Goal: Task Accomplishment & Management: Use online tool/utility

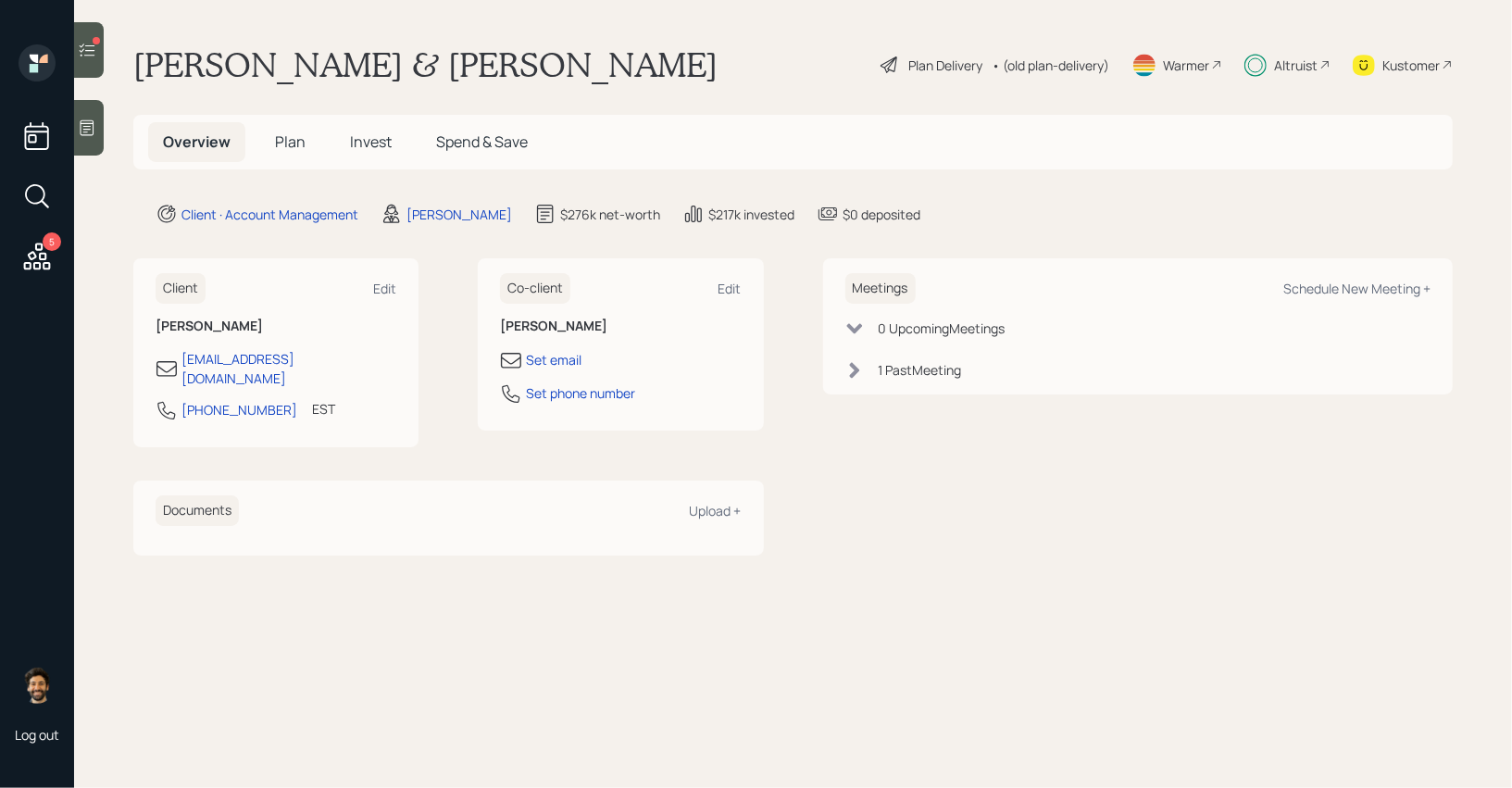
click at [74, 45] on div at bounding box center [88, 50] width 29 height 55
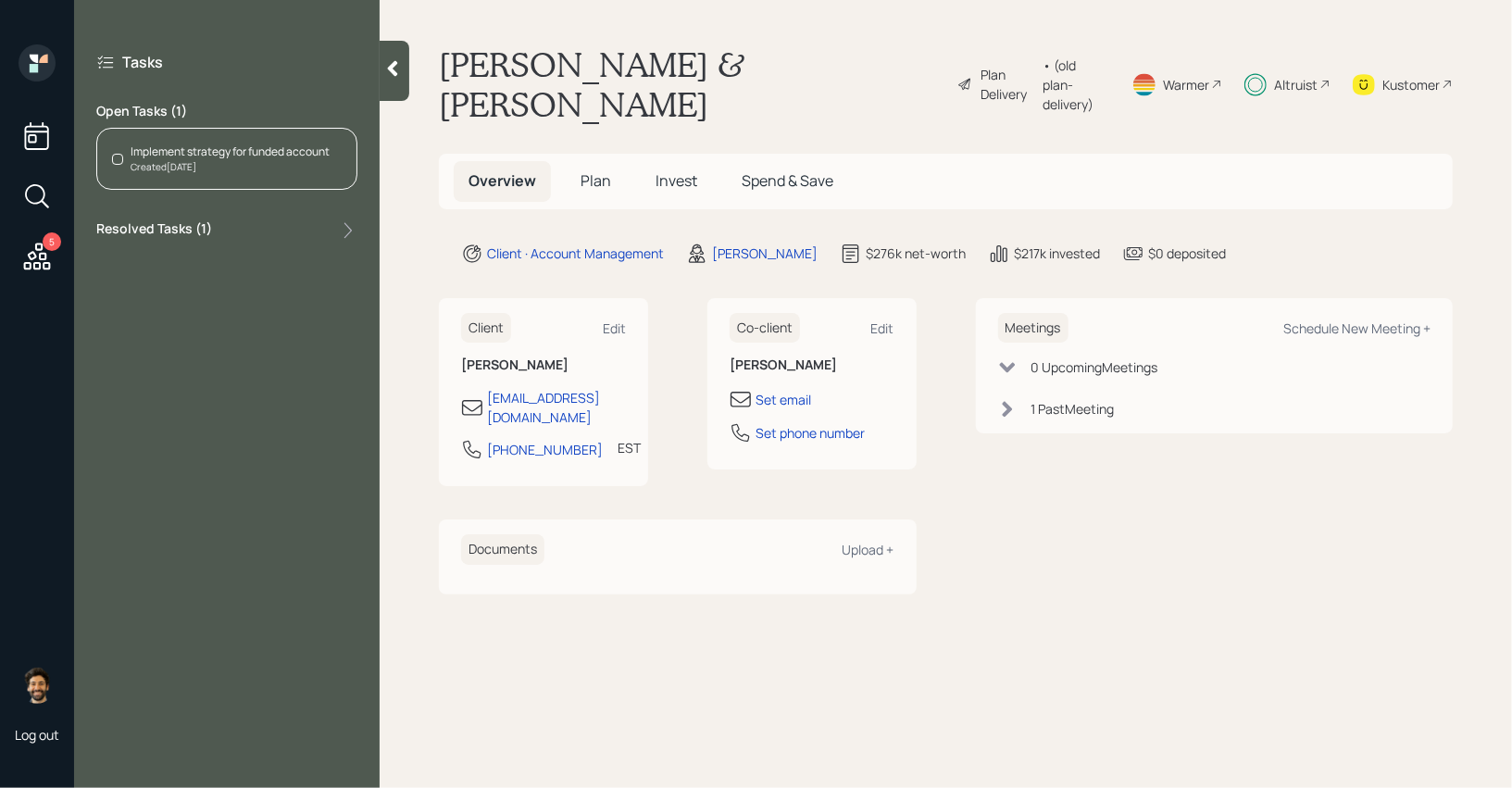
click at [253, 170] on div "Created [DATE]" at bounding box center [229, 167] width 199 height 14
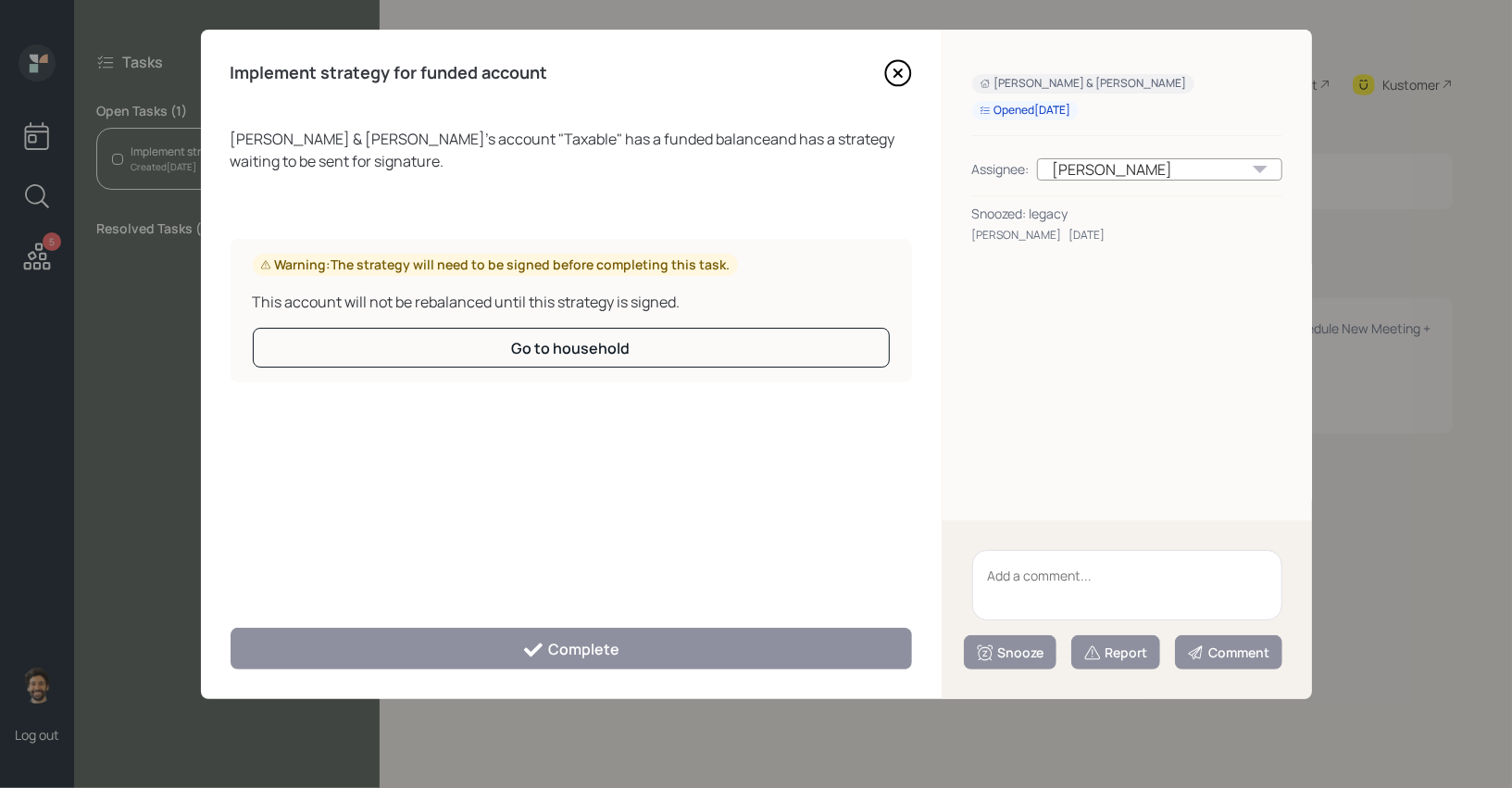
click at [1071, 579] on textarea at bounding box center [1126, 585] width 310 height 70
type textarea "legacy"
click at [1026, 644] on div "Snooze" at bounding box center [1010, 652] width 68 height 18
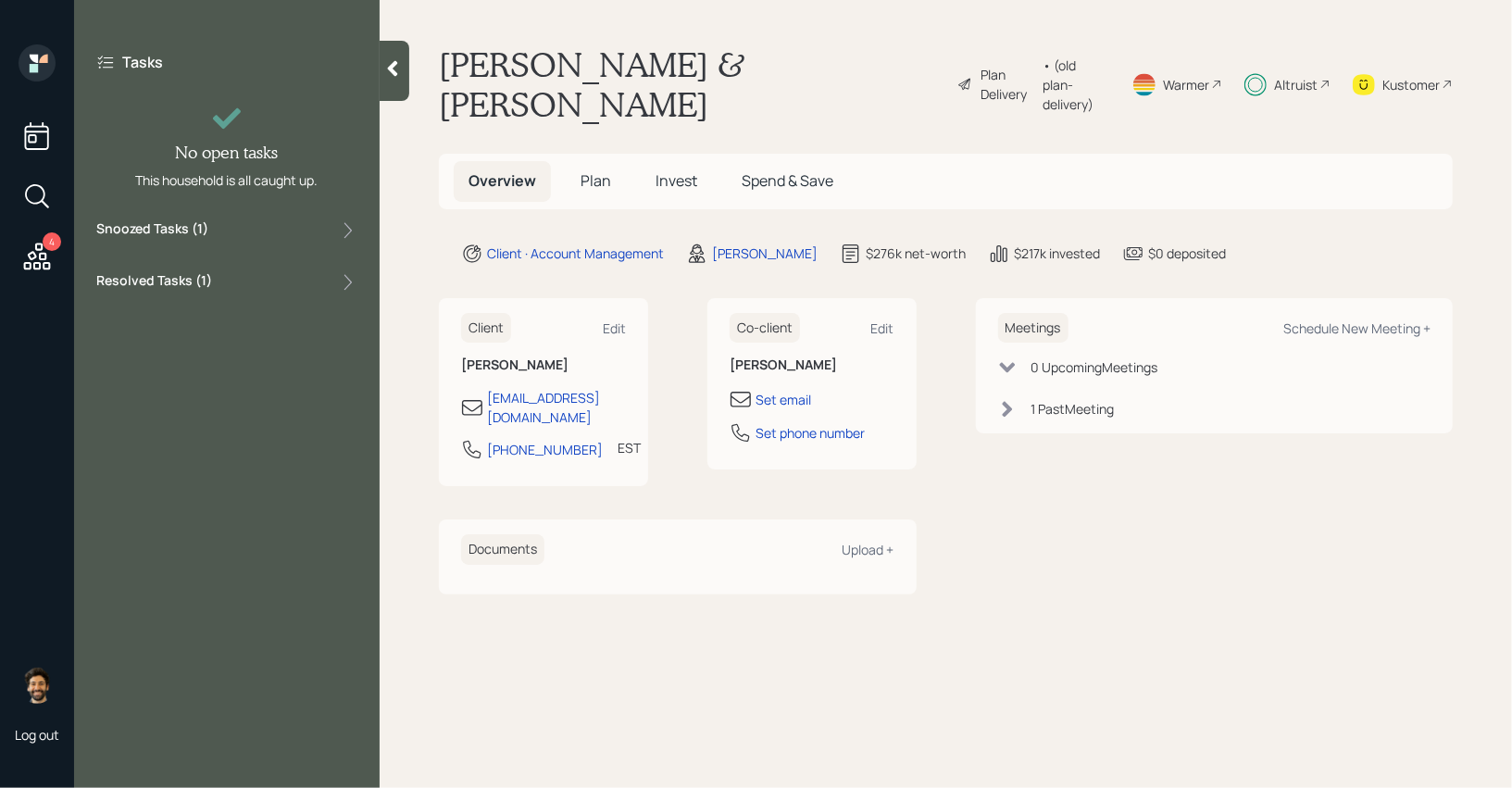
click at [42, 242] on icon at bounding box center [37, 257] width 33 height 33
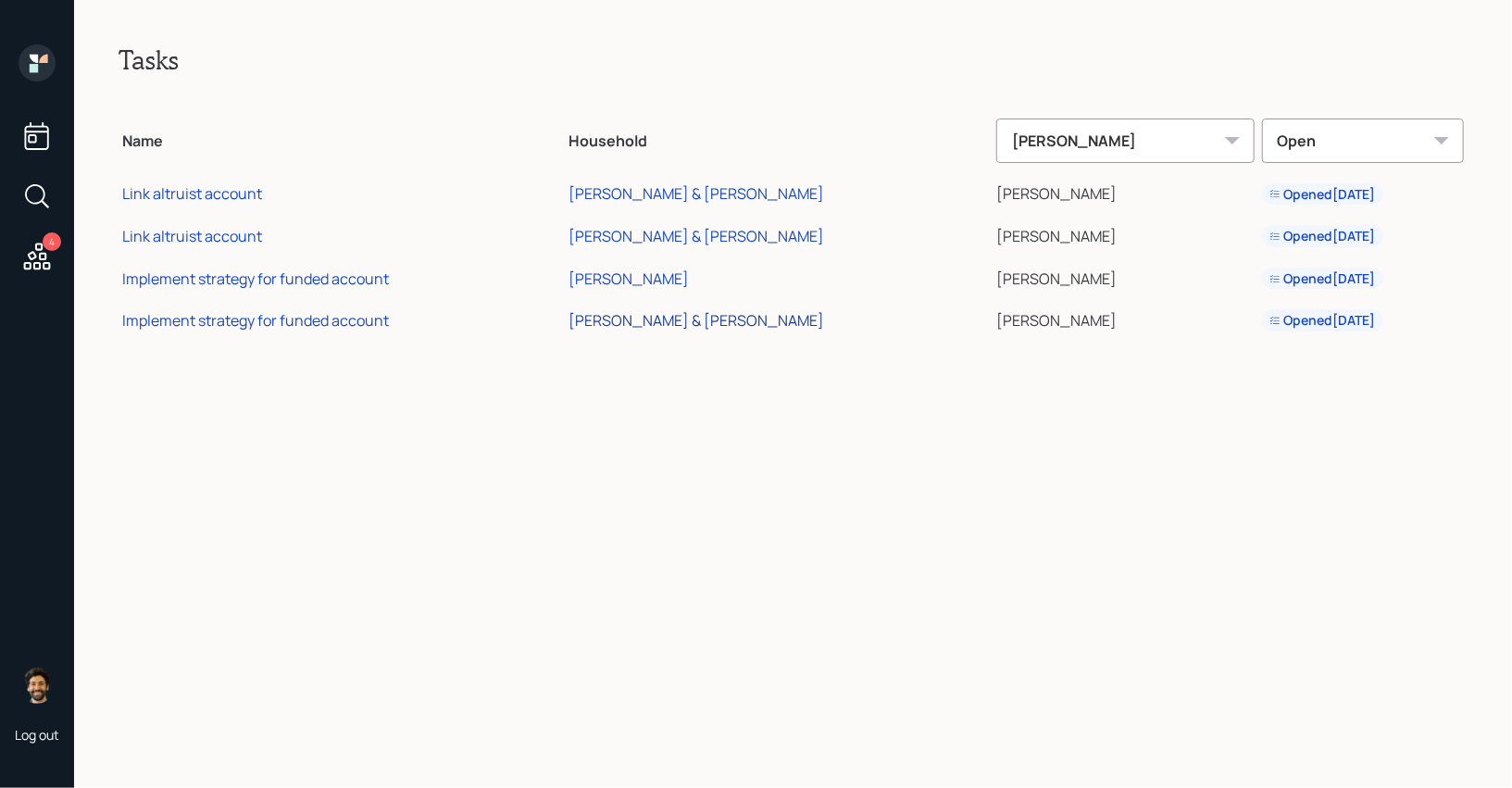
click at [713, 319] on div "[PERSON_NAME] & [PERSON_NAME]" at bounding box center [696, 320] width 256 height 20
